Goal: Transaction & Acquisition: Obtain resource

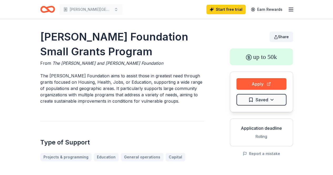
click at [285, 36] on span "Share" at bounding box center [283, 36] width 11 height 4
click at [251, 98] on html "Charles A. Dorsey Start free trial Earn Rewards Weinberg Foundation Small Grant…" at bounding box center [166, 87] width 333 height 175
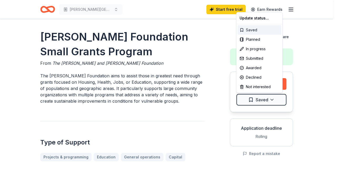
click at [254, 30] on div "Saved" at bounding box center [259, 29] width 44 height 9
click at [271, 99] on html "Charles A. Dorsey Start free trial Earn Rewards Weinberg Foundation Small Grant…" at bounding box center [168, 87] width 337 height 175
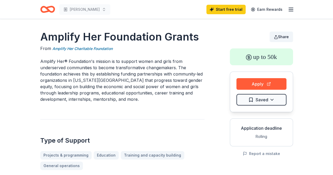
click at [285, 38] on span "Share" at bounding box center [283, 36] width 11 height 4
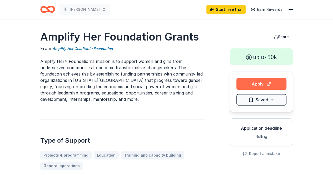
click at [259, 83] on button "Apply" at bounding box center [261, 84] width 50 height 12
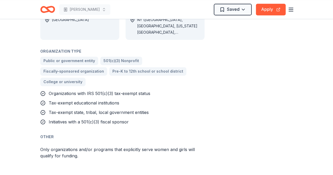
scroll to position [366, 0]
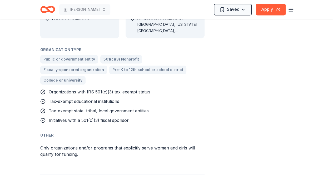
drag, startPoint x: 329, startPoint y: 114, endPoint x: 334, endPoint y: 32, distance: 82.2
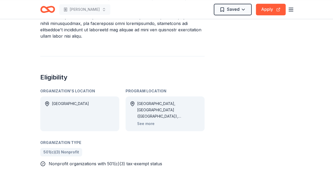
scroll to position [317, 0]
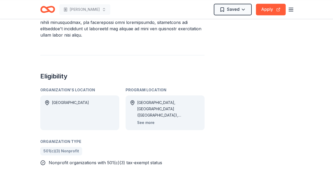
click at [144, 119] on button "See more" at bounding box center [145, 122] width 17 height 6
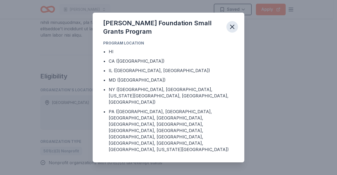
click at [232, 31] on icon "button" at bounding box center [231, 26] width 7 height 7
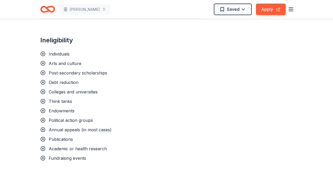
scroll to position [0, 0]
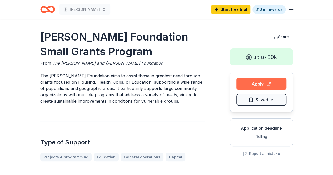
click at [268, 84] on button "Apply" at bounding box center [261, 84] width 50 height 12
